Goal: Information Seeking & Learning: Learn about a topic

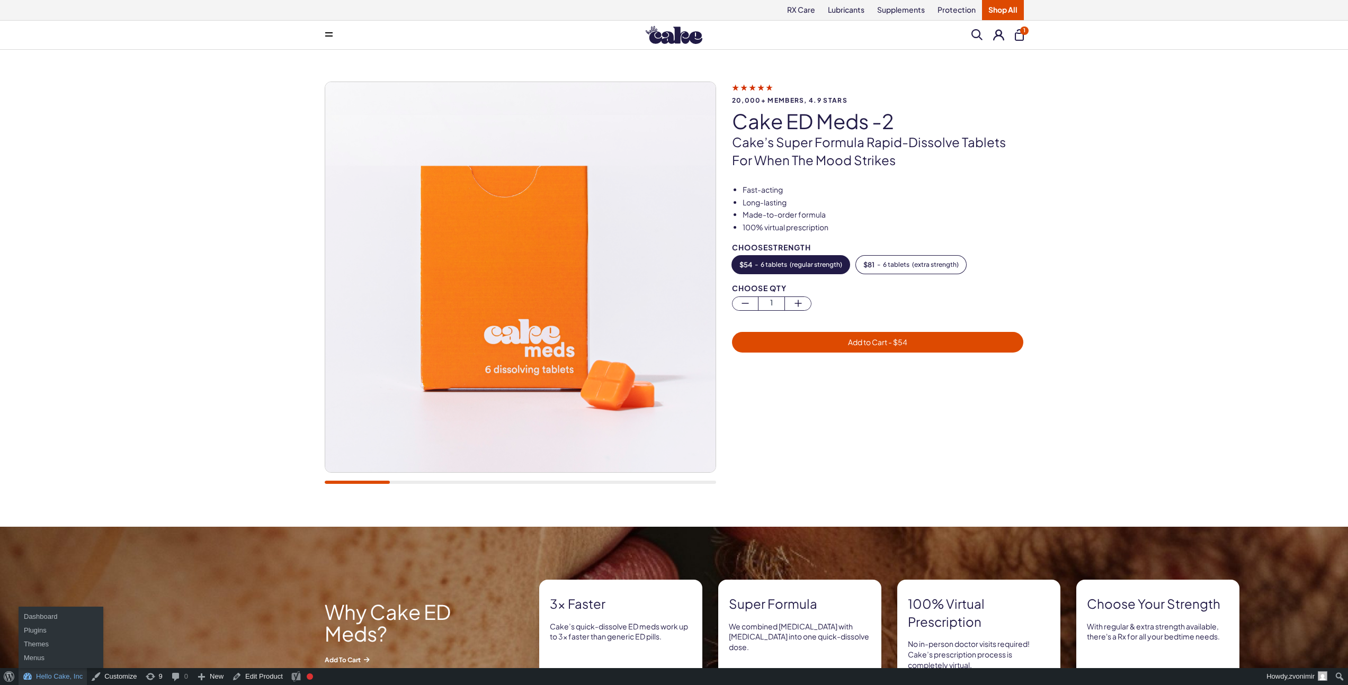
click at [61, 678] on link "Hello Cake, Inc" at bounding box center [53, 676] width 68 height 17
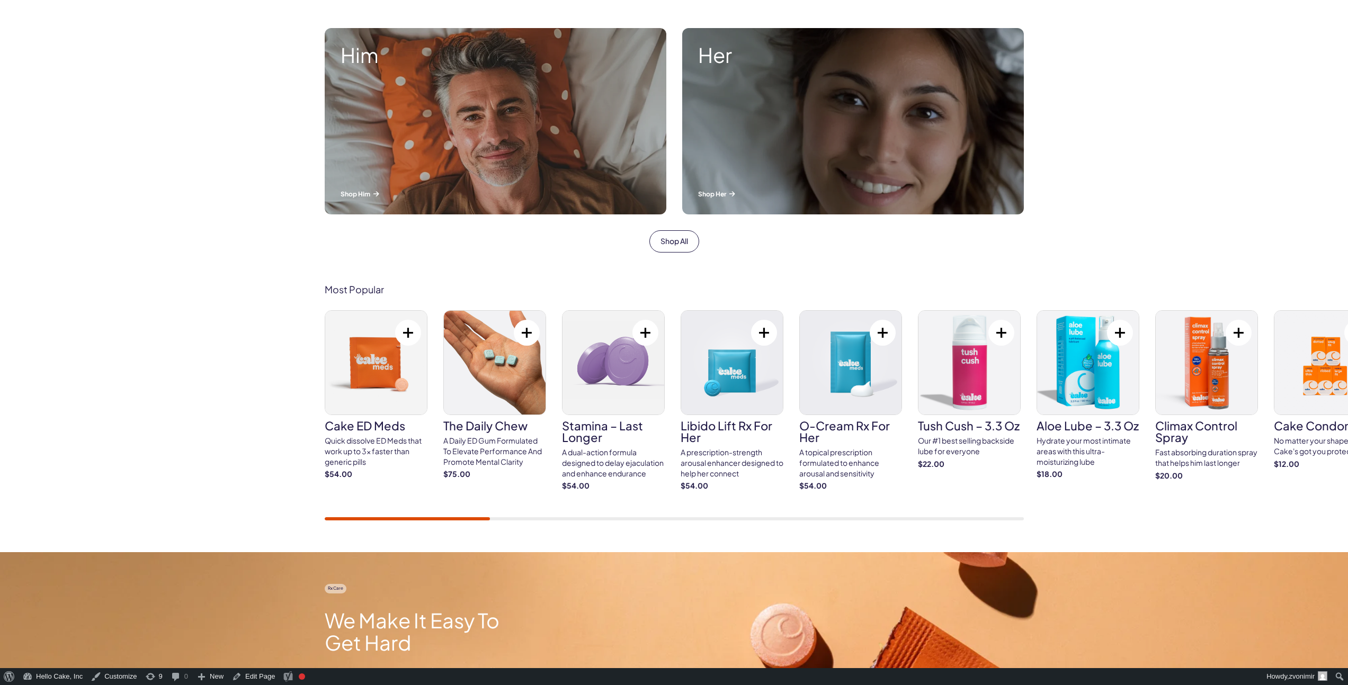
scroll to position [377, 0]
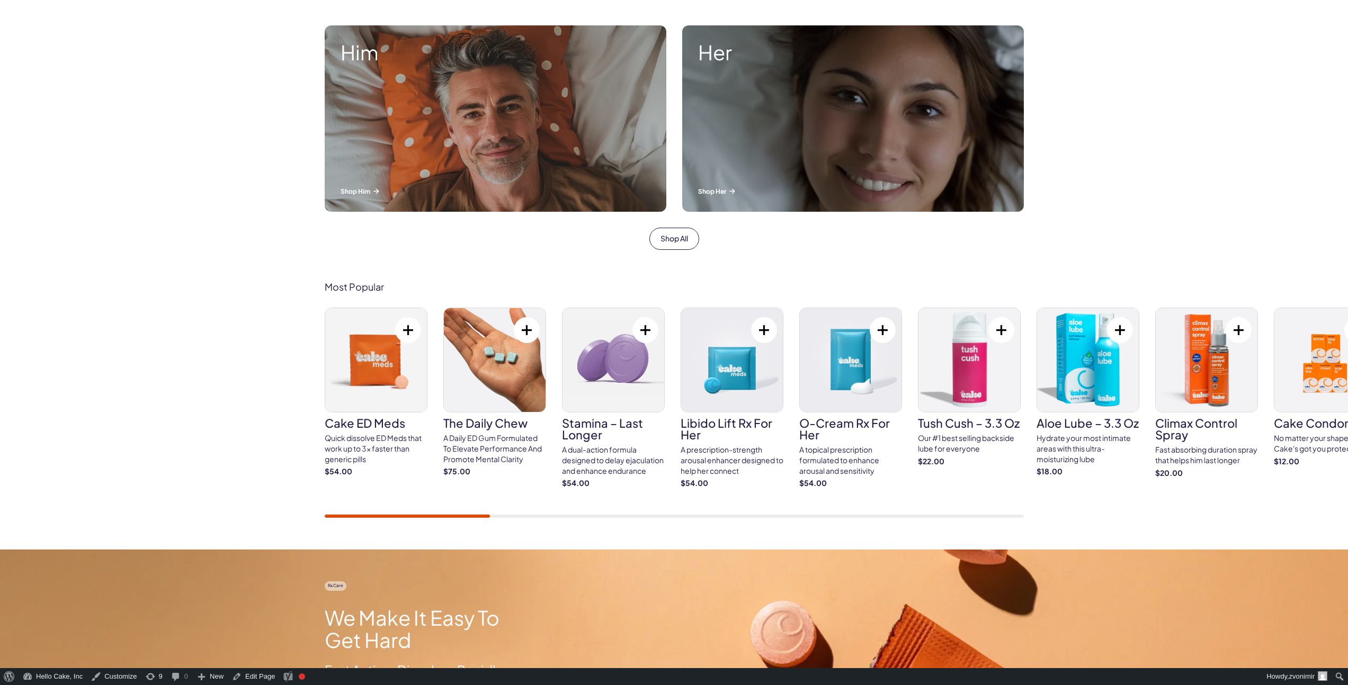
click at [370, 423] on h3 "Cake ED Meds" at bounding box center [376, 423] width 103 height 12
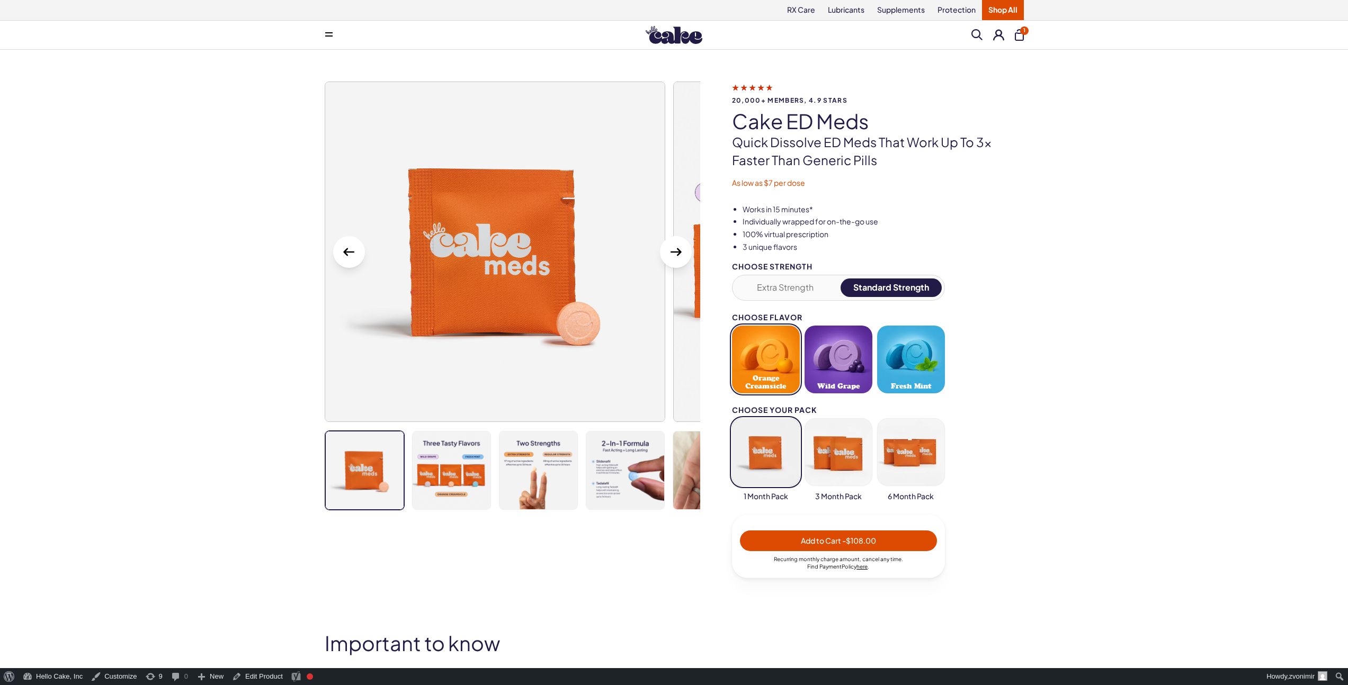
click at [675, 250] on icon "Next Slide" at bounding box center [675, 252] width 17 height 17
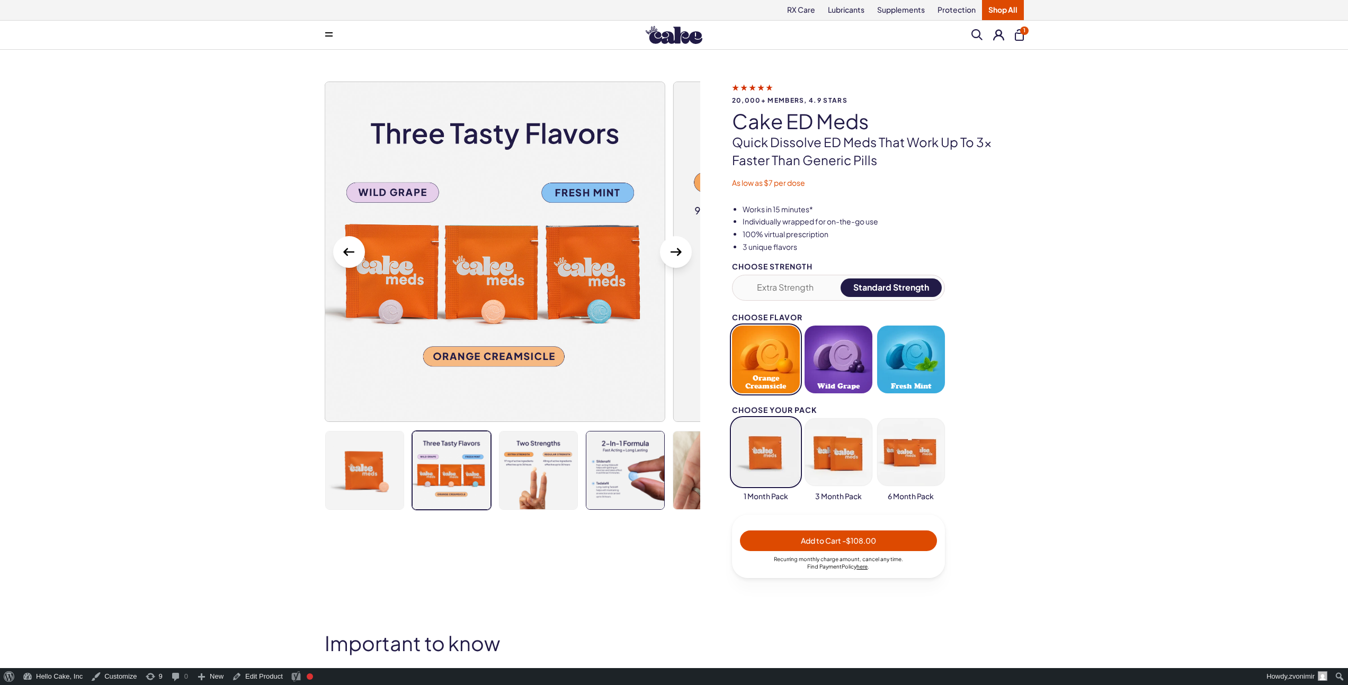
click at [634, 458] on img at bounding box center [625, 471] width 78 height 78
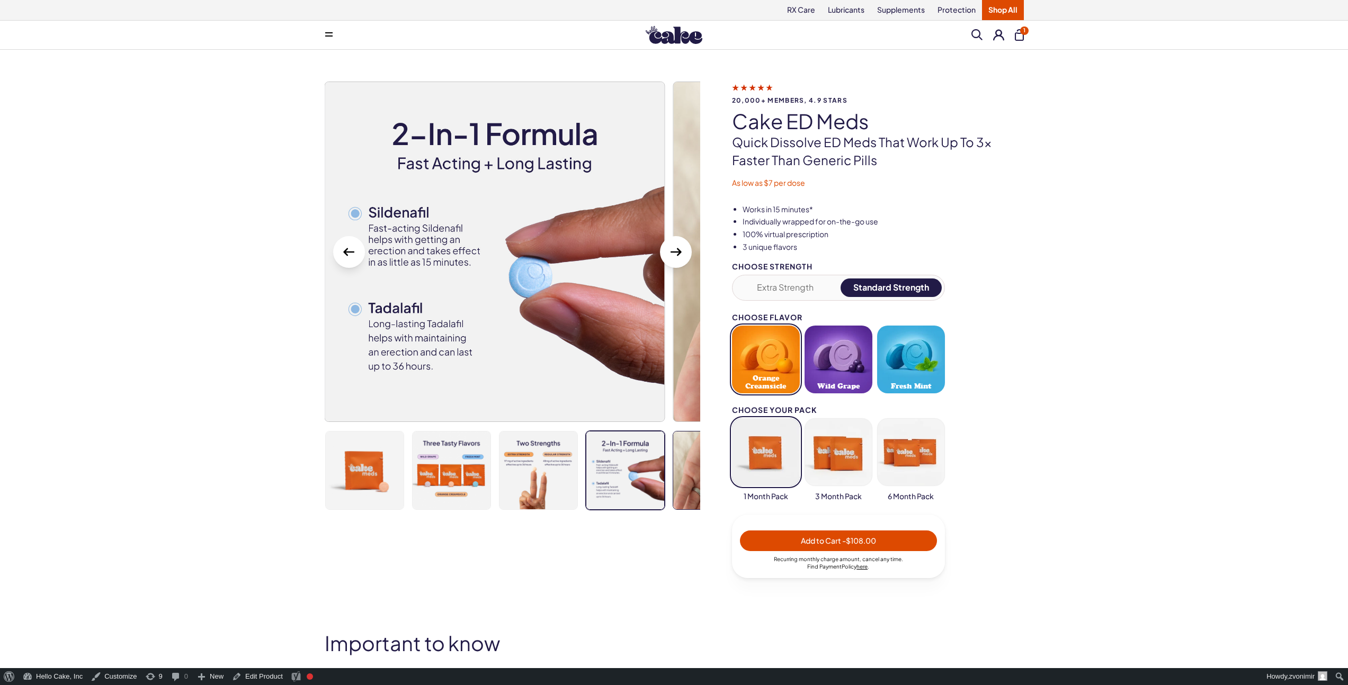
click at [677, 472] on img at bounding box center [712, 471] width 78 height 78
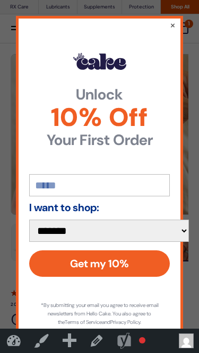
click at [175, 30] on button "×" at bounding box center [172, 25] width 6 height 11
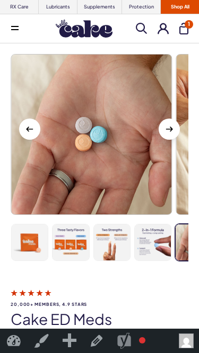
click at [113, 240] on img at bounding box center [112, 243] width 36 height 36
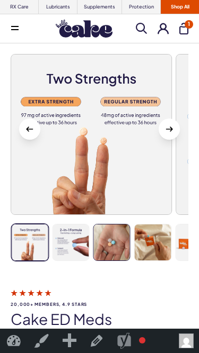
click at [145, 245] on img at bounding box center [153, 243] width 36 height 36
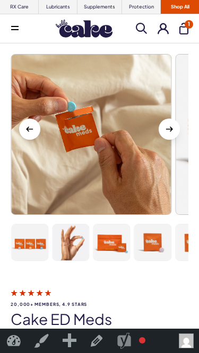
click at [144, 244] on img at bounding box center [153, 243] width 36 height 36
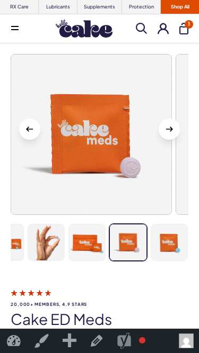
click at [164, 245] on img at bounding box center [169, 243] width 36 height 36
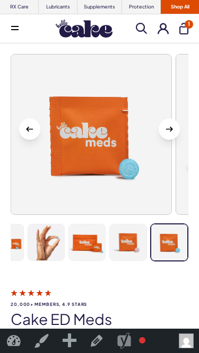
click at [168, 246] on img at bounding box center [169, 243] width 36 height 36
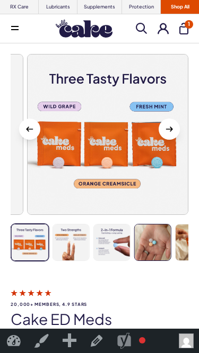
click at [78, 245] on img at bounding box center [70, 243] width 36 height 36
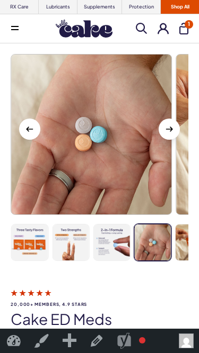
click at [113, 248] on img at bounding box center [112, 243] width 36 height 36
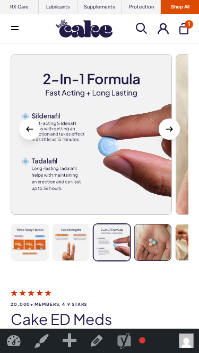
click at [156, 249] on img at bounding box center [153, 243] width 36 height 36
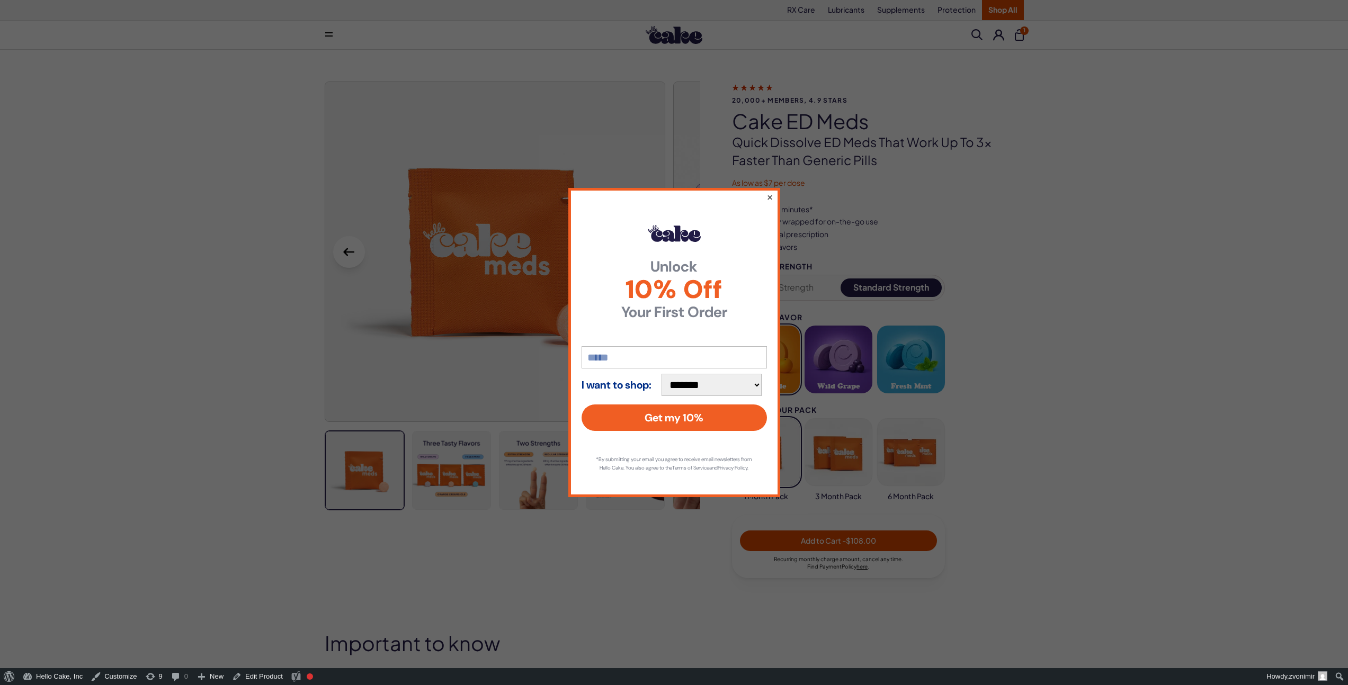
click at [769, 192] on button "×" at bounding box center [769, 197] width 7 height 13
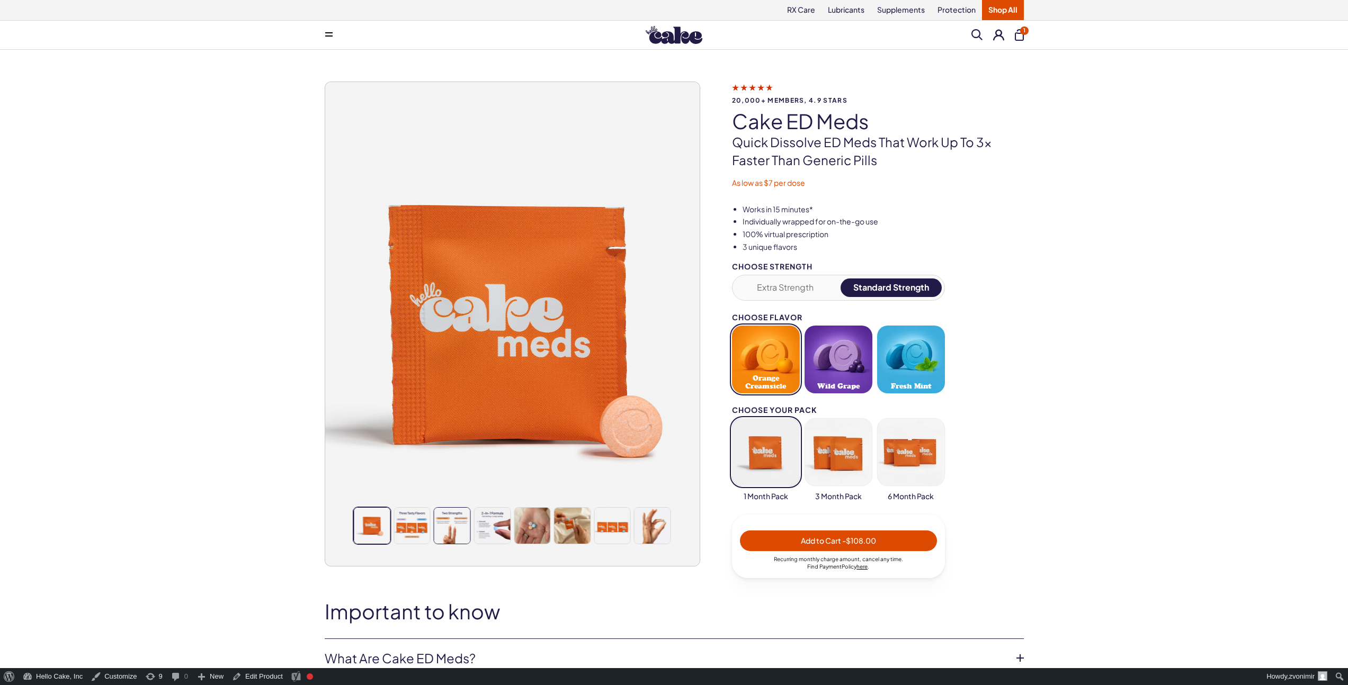
click at [441, 537] on img at bounding box center [452, 526] width 36 height 36
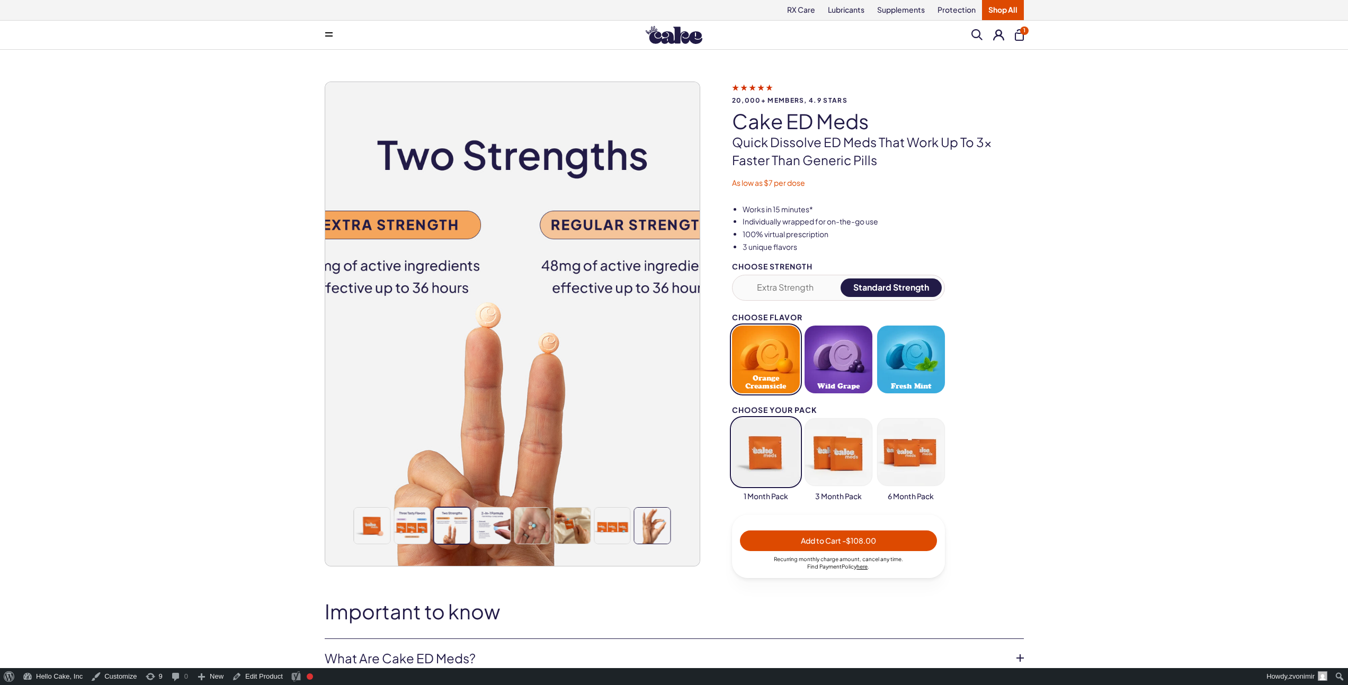
click at [648, 528] on img at bounding box center [652, 526] width 36 height 36
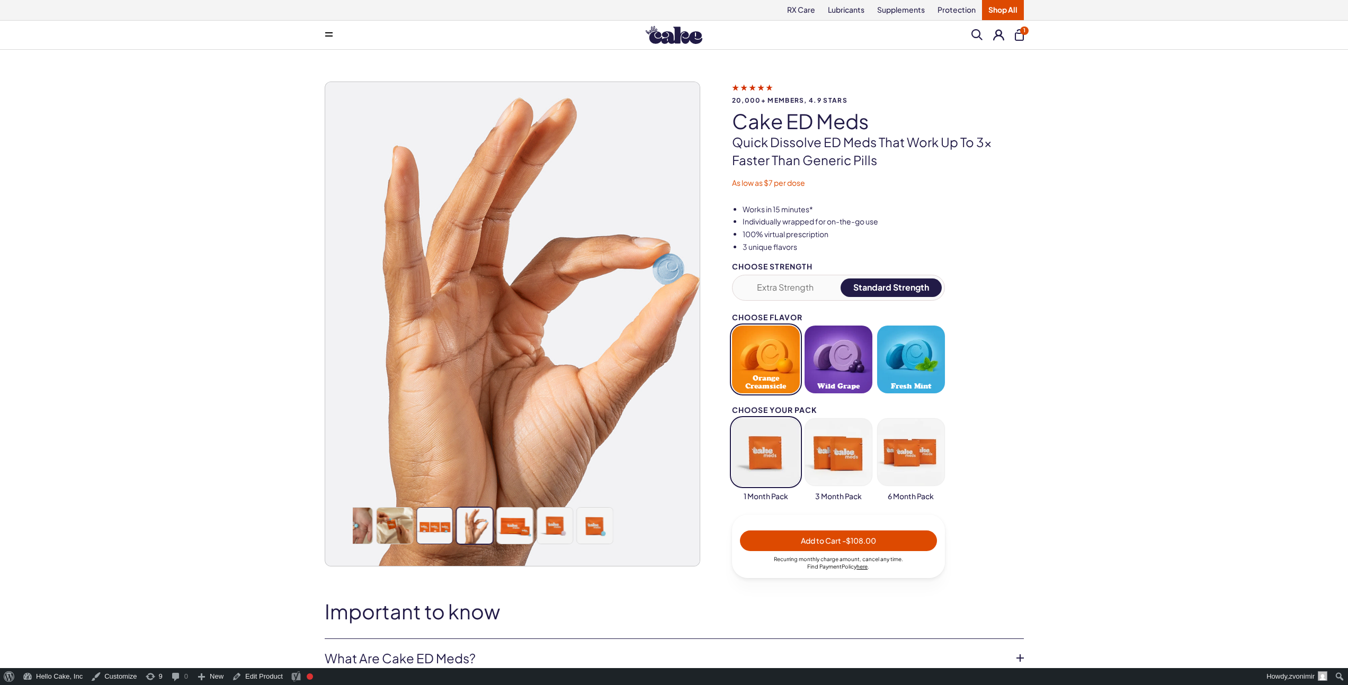
click at [370, 527] on div at bounding box center [334, 525] width 317 height 37
click at [567, 521] on img at bounding box center [572, 526] width 36 height 36
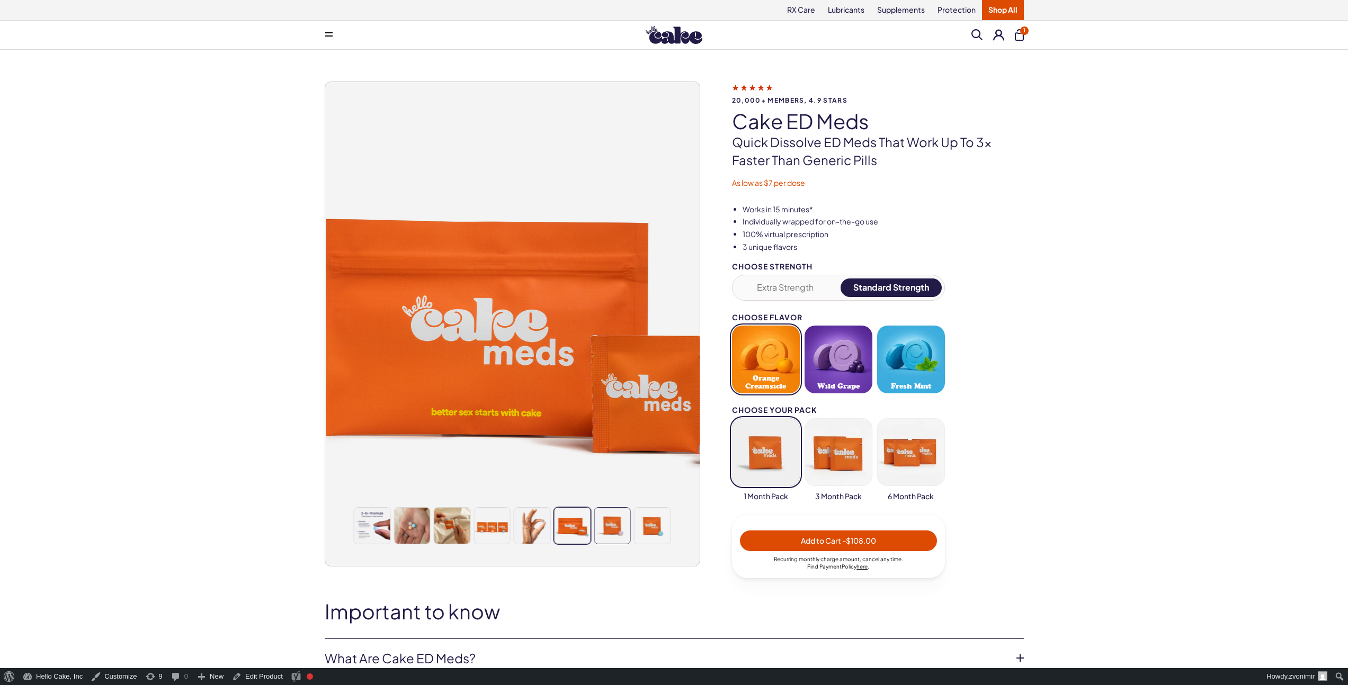
click at [606, 526] on img at bounding box center [612, 526] width 36 height 36
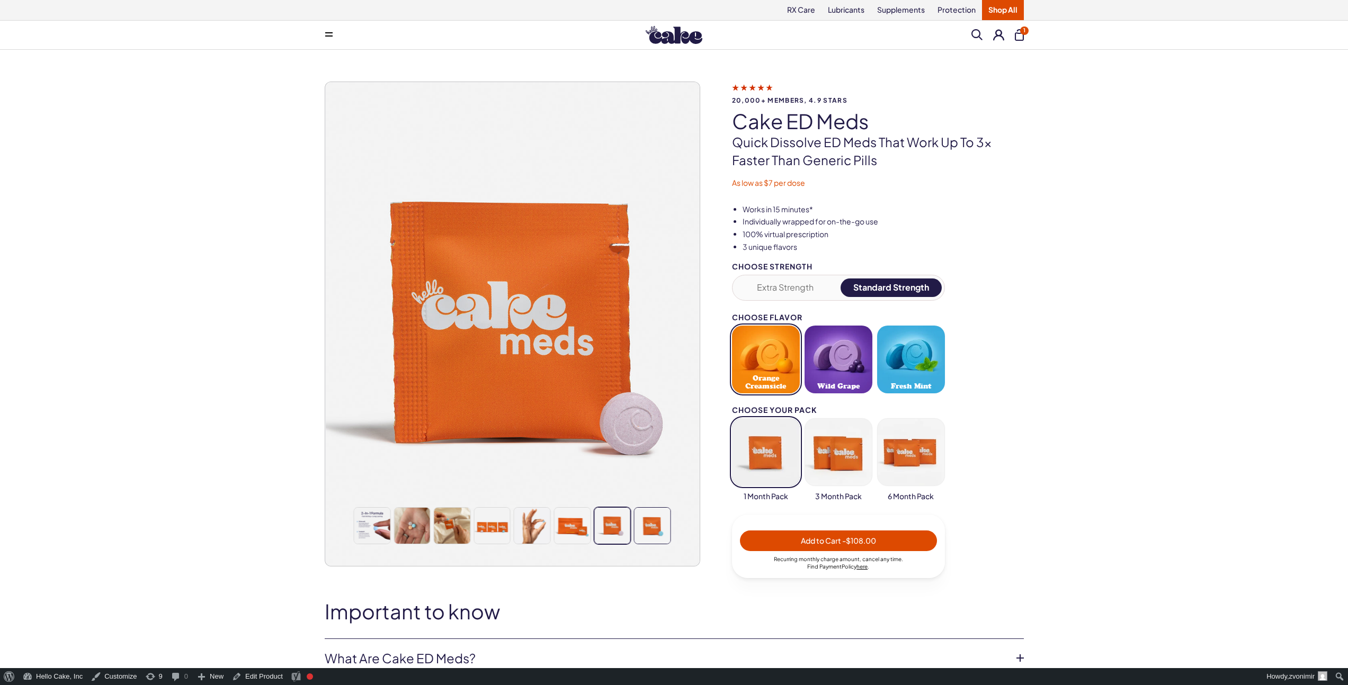
click at [650, 527] on img at bounding box center [652, 526] width 36 height 36
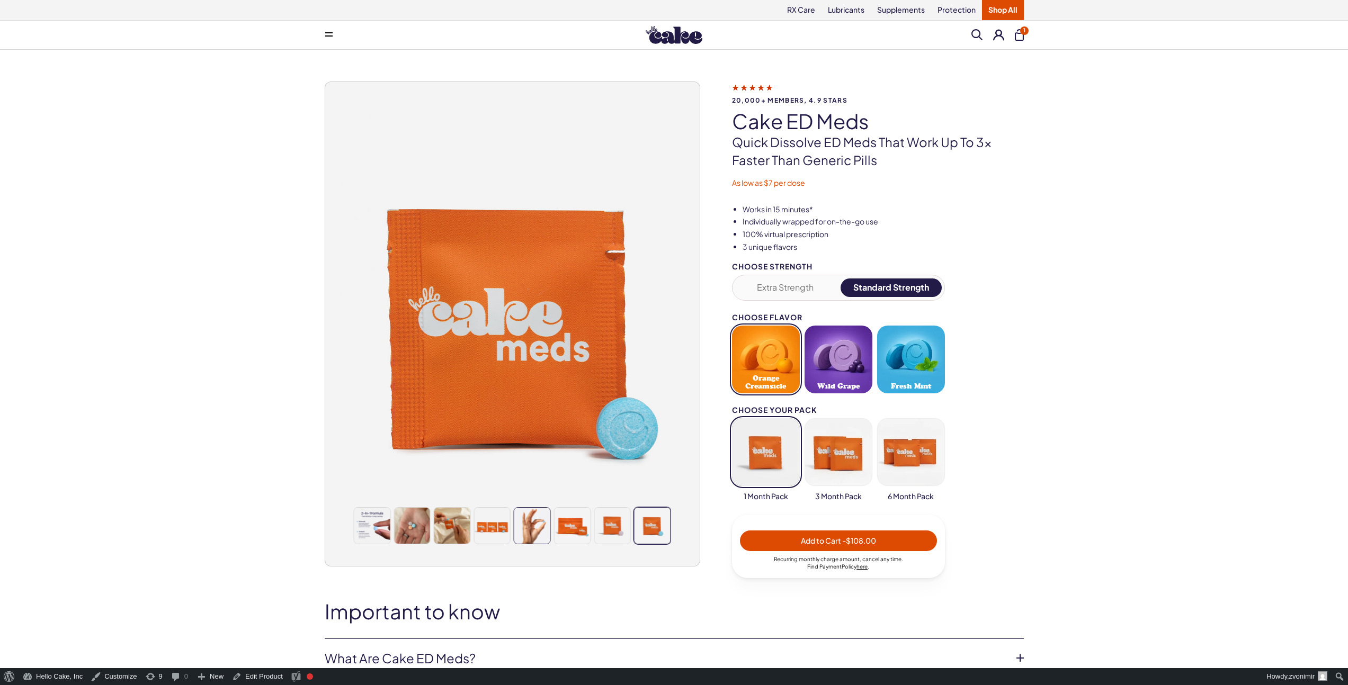
click at [513, 522] on div at bounding box center [392, 525] width 317 height 37
click at [494, 524] on img at bounding box center [492, 526] width 36 height 36
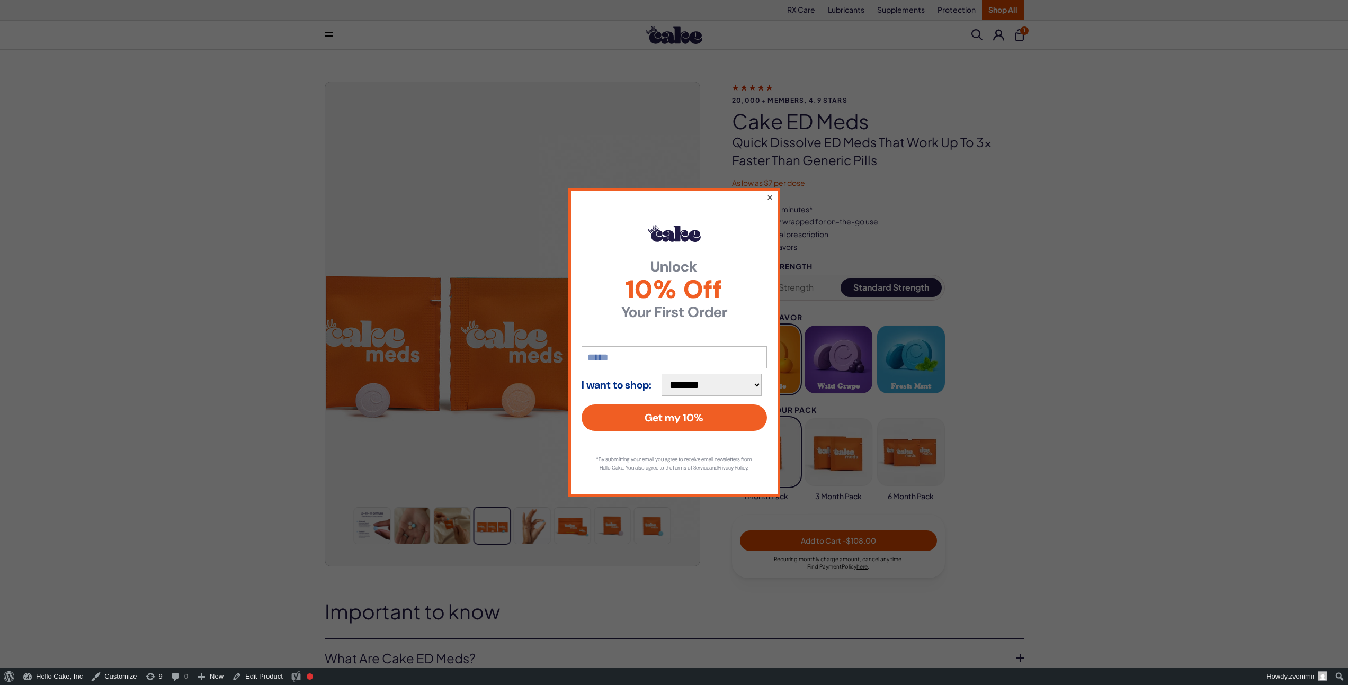
click at [770, 193] on button "×" at bounding box center [769, 197] width 7 height 13
